Goal: Information Seeking & Learning: Learn about a topic

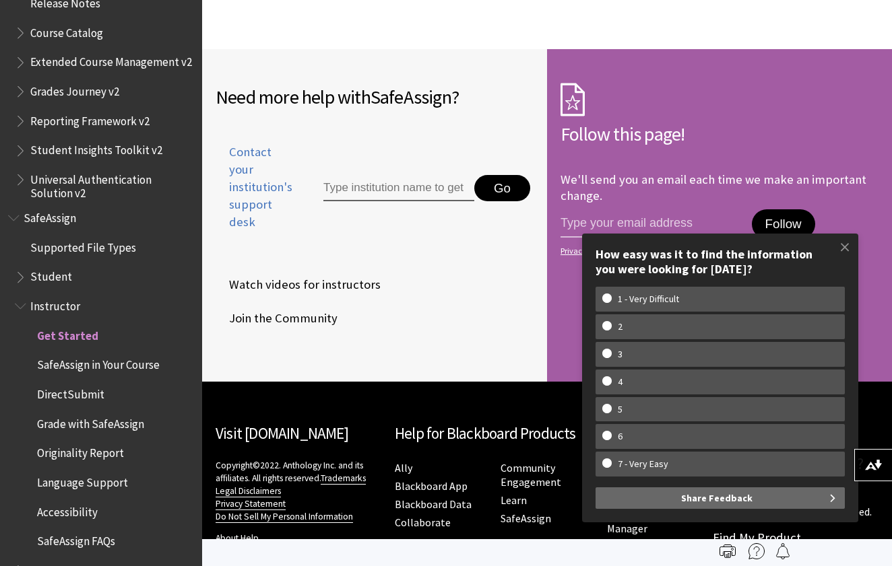
scroll to position [2203, 0]
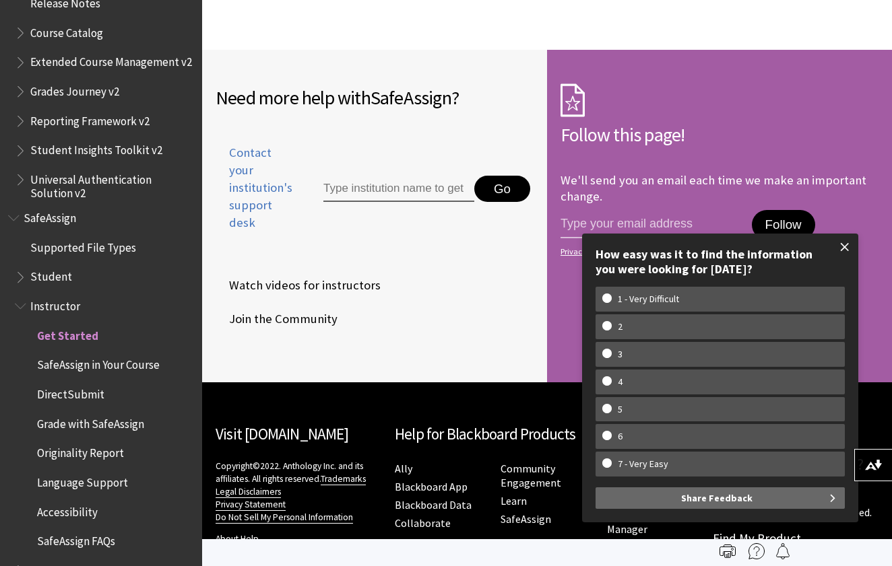
click at [842, 251] on span at bounding box center [844, 247] width 28 height 28
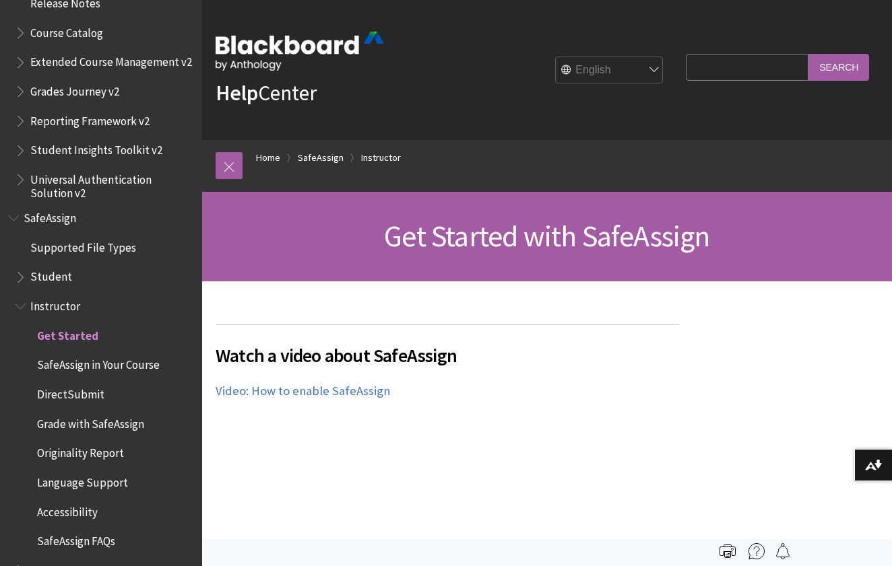
scroll to position [0, 0]
click at [324, 157] on link "SafeAssign" at bounding box center [321, 158] width 46 height 17
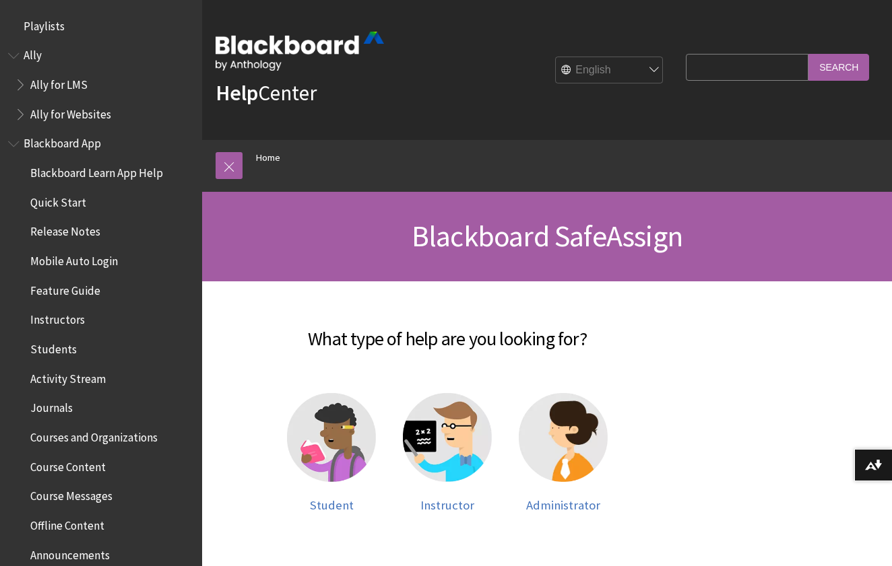
scroll to position [1270, 0]
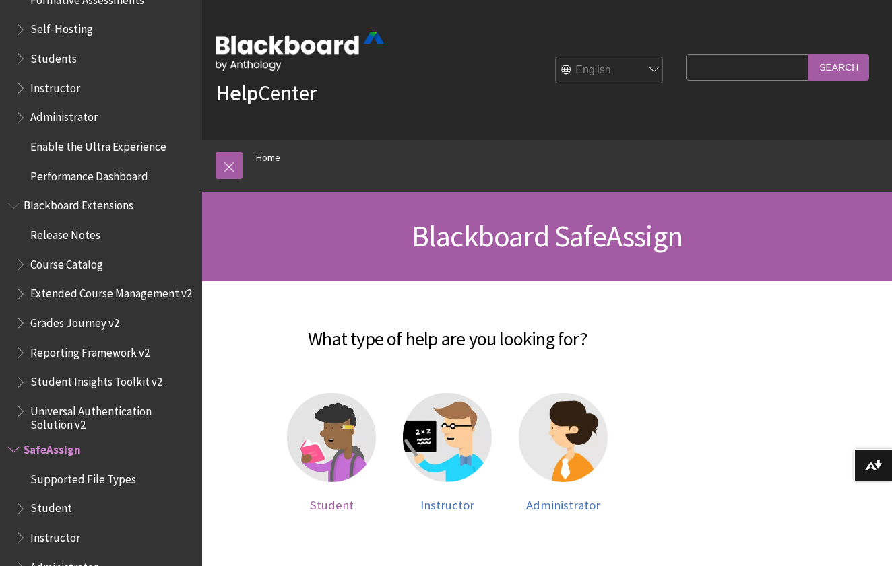
click at [339, 430] on img at bounding box center [331, 437] width 89 height 89
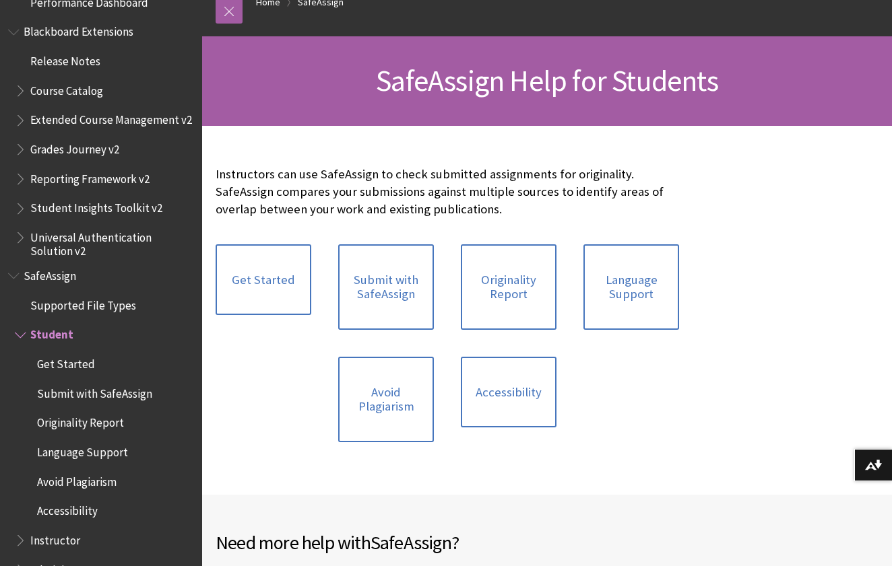
scroll to position [156, 0]
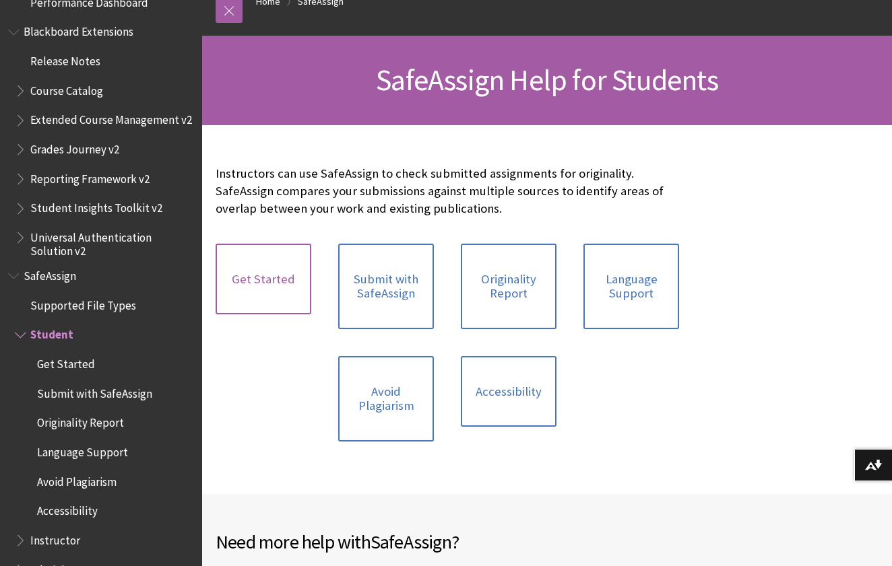
click at [269, 275] on link "Get Started" at bounding box center [264, 279] width 96 height 71
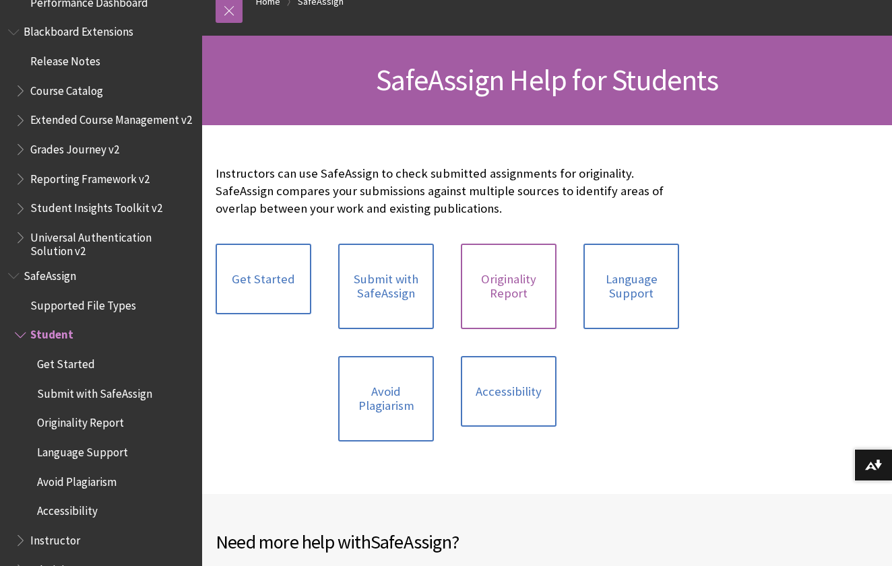
click at [529, 292] on link "Originality Report" at bounding box center [509, 287] width 96 height 86
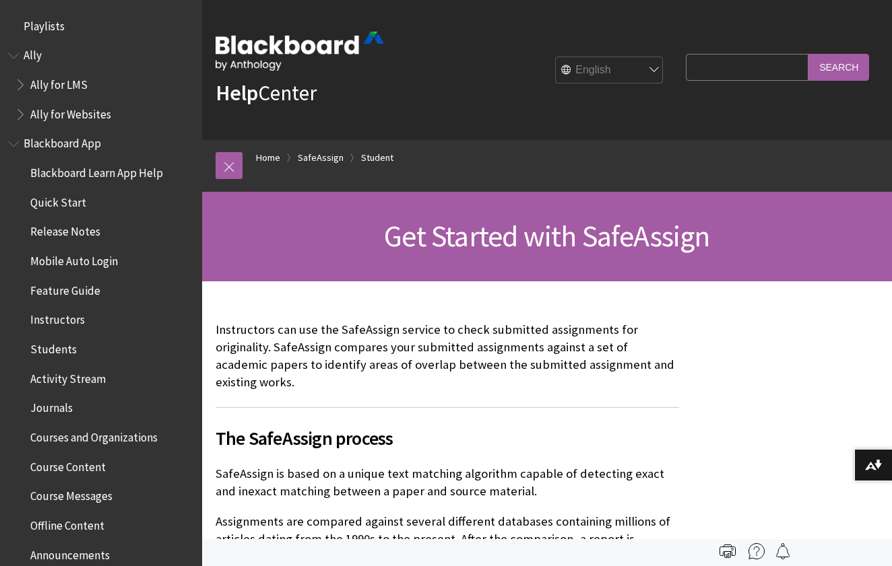
scroll to position [1444, 0]
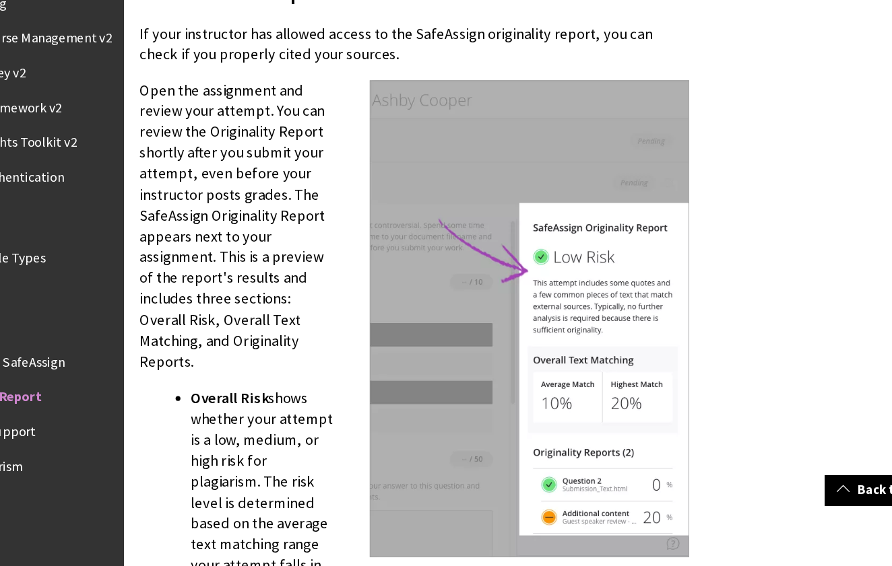
scroll to position [1284, 0]
